Goal: Information Seeking & Learning: Learn about a topic

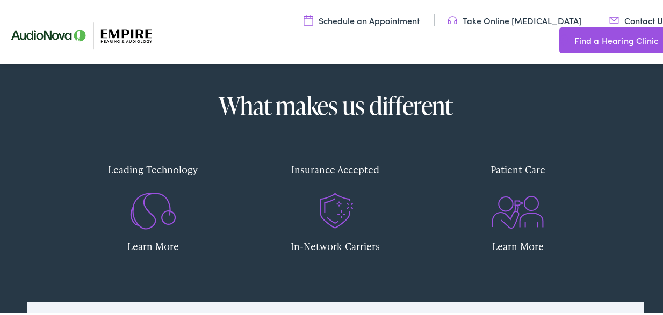
scroll to position [412, 0]
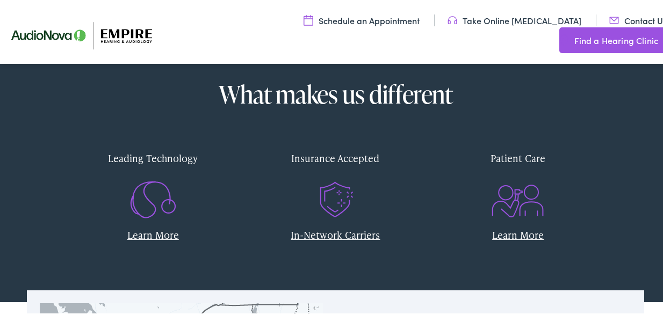
click at [322, 235] on link "In-Network Carriers" at bounding box center [335, 232] width 89 height 13
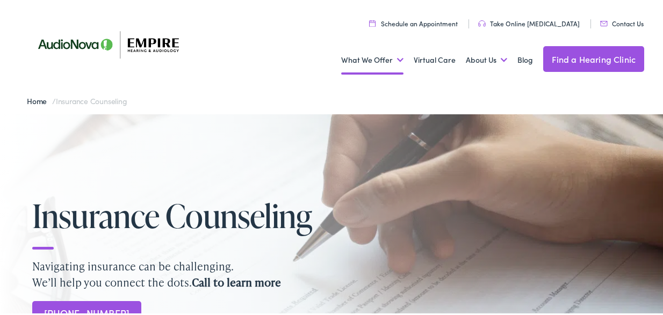
click at [0, 0] on link "Hearing Aids" at bounding box center [0, 0] width 0 height 0
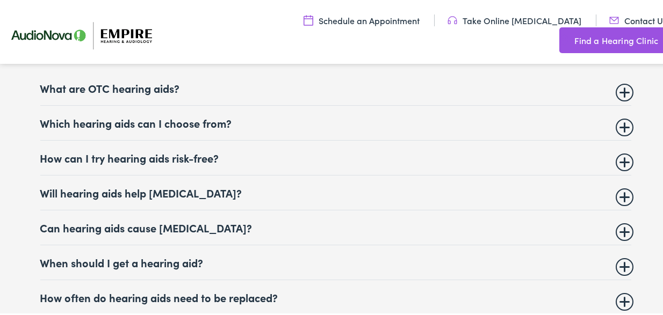
scroll to position [4046, 0]
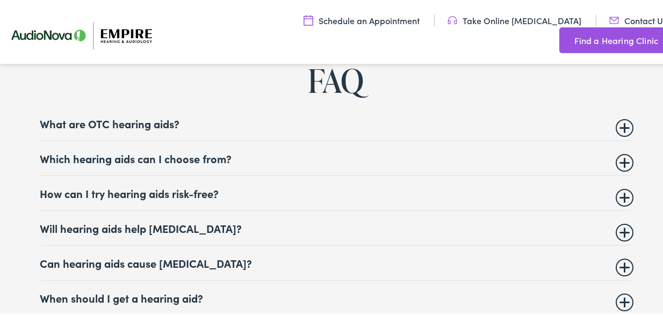
click at [167, 150] on summary "Which hearing aids can I choose from?" at bounding box center [335, 156] width 591 height 13
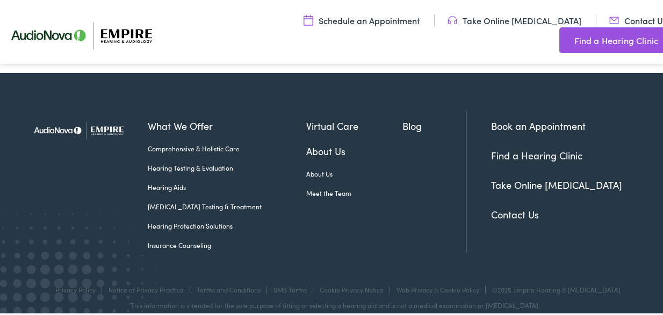
scroll to position [5125, 0]
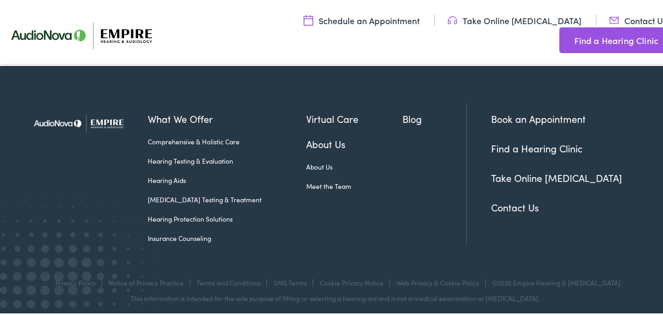
click at [179, 173] on link "Hearing Aids" at bounding box center [227, 178] width 158 height 10
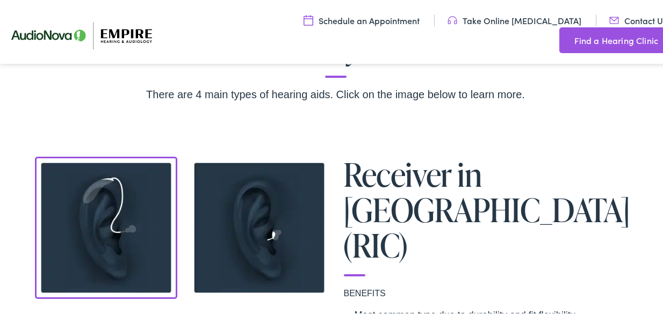
scroll to position [823, 0]
